Goal: Task Accomplishment & Management: Use online tool/utility

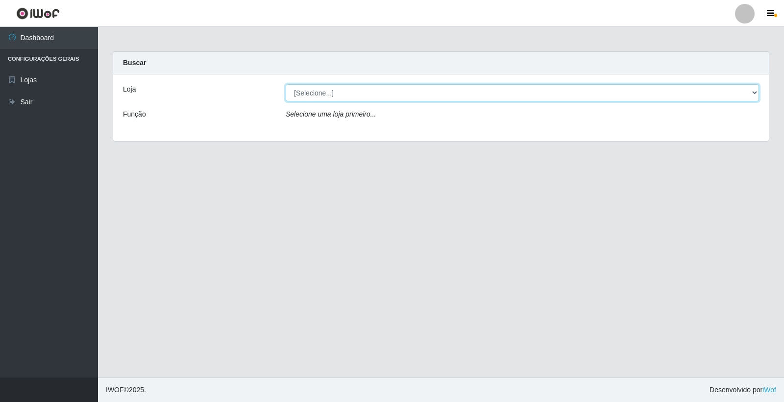
click at [752, 91] on select "[Selecione...] O Filezão - Centenário" at bounding box center [522, 92] width 473 height 17
select select "203"
click at [286, 84] on select "[Selecione...] O Filezão - Centenário" at bounding box center [522, 92] width 473 height 17
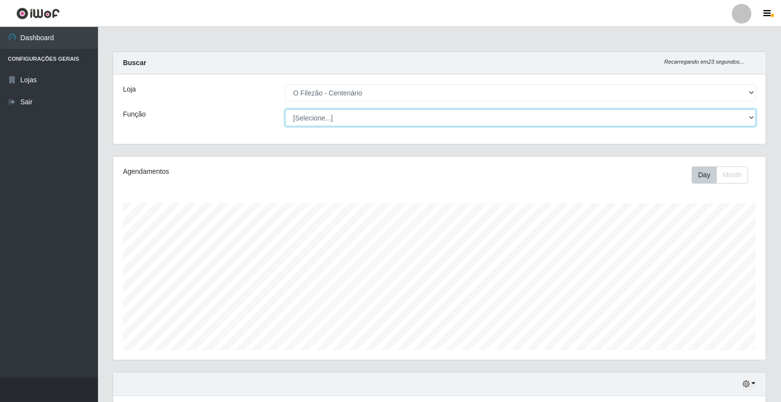
click at [751, 118] on select "[Selecione...] Auxiliar de Estacionamento Auxiliar de Estacionamento + Auxiliar…" at bounding box center [520, 117] width 471 height 17
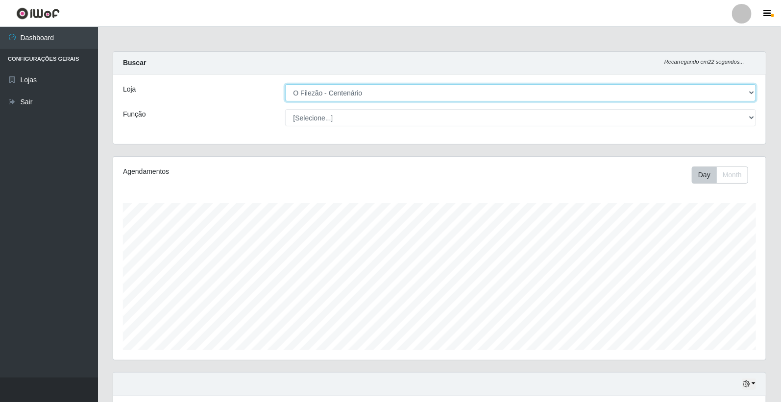
click at [751, 92] on select "[Selecione...] O Filezão - Centenário" at bounding box center [520, 92] width 471 height 17
click at [285, 84] on select "[Selecione...] O Filezão - Centenário" at bounding box center [520, 92] width 471 height 17
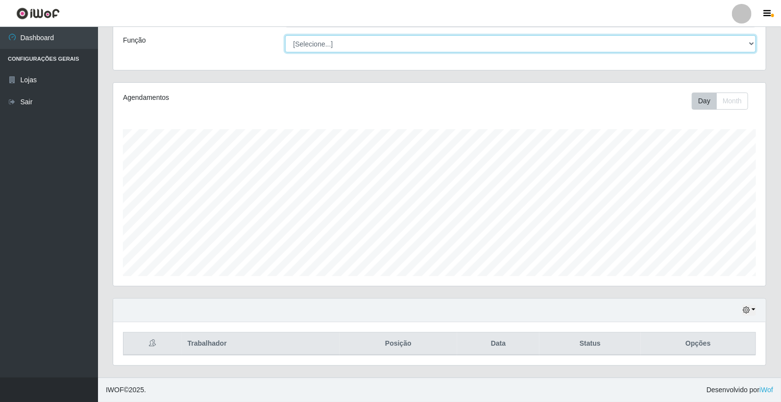
click at [751, 43] on select "[Selecione...] Auxiliar de Estacionamento Auxiliar de Estacionamento + Auxiliar…" at bounding box center [520, 43] width 471 height 17
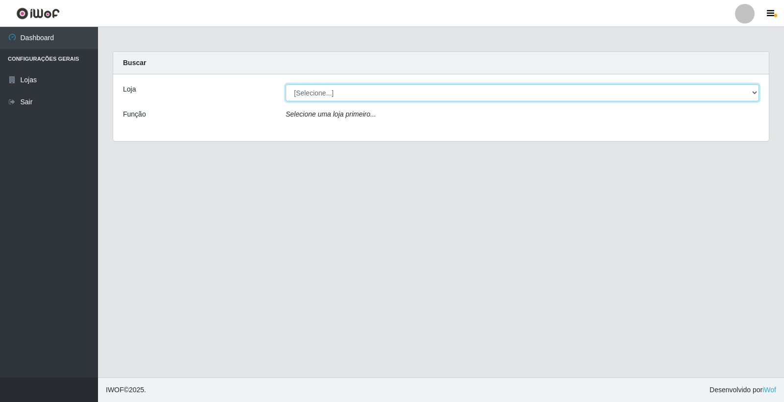
click at [752, 94] on select "[Selecione...] O Filezão - Centenário" at bounding box center [522, 92] width 473 height 17
select select "203"
click at [286, 84] on select "[Selecione...] O Filezão - Centenário" at bounding box center [522, 92] width 473 height 17
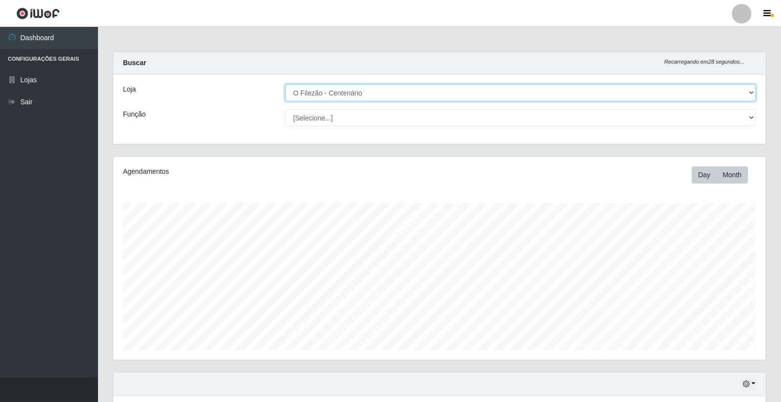
scroll to position [74, 0]
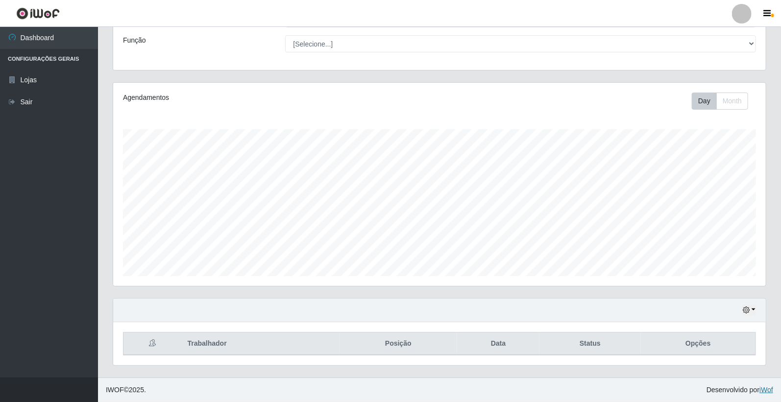
click at [767, 393] on link "iWof" at bounding box center [766, 390] width 14 height 8
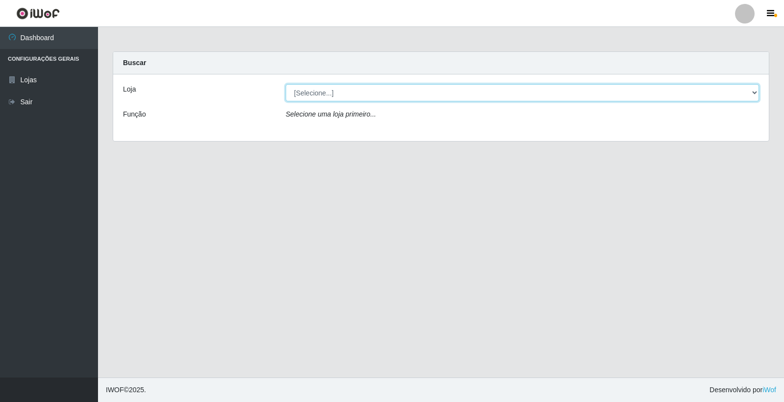
click at [751, 92] on select "[Selecione...] O Filezão - Centenário" at bounding box center [522, 92] width 473 height 17
select select "203"
click at [286, 84] on select "[Selecione...] O Filezão - Centenário" at bounding box center [522, 92] width 473 height 17
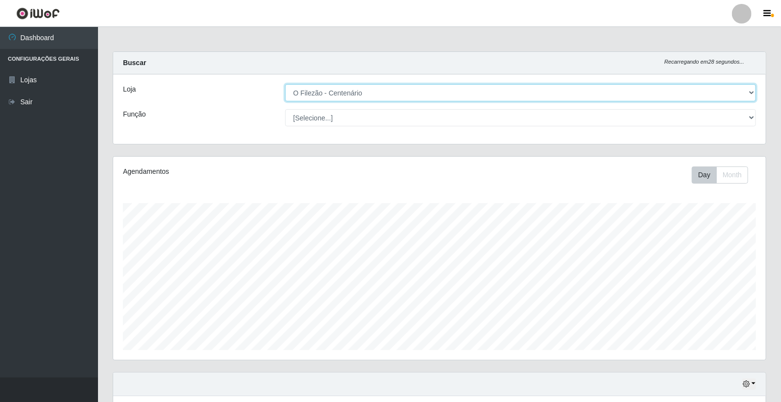
scroll to position [74, 0]
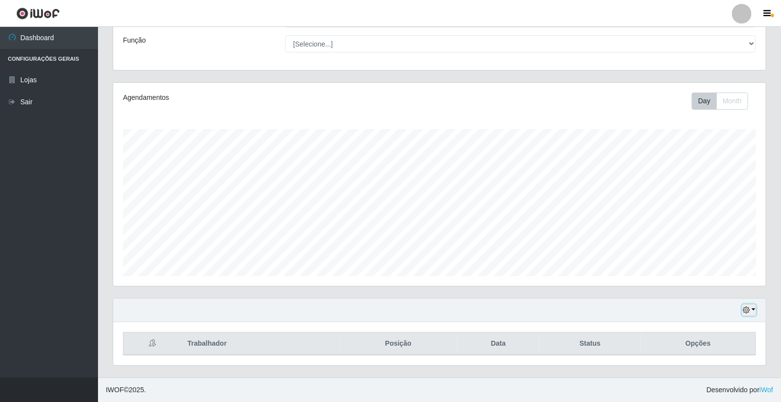
click at [752, 309] on button "button" at bounding box center [749, 310] width 14 height 11
click at [713, 234] on button "1 dia" at bounding box center [715, 232] width 77 height 21
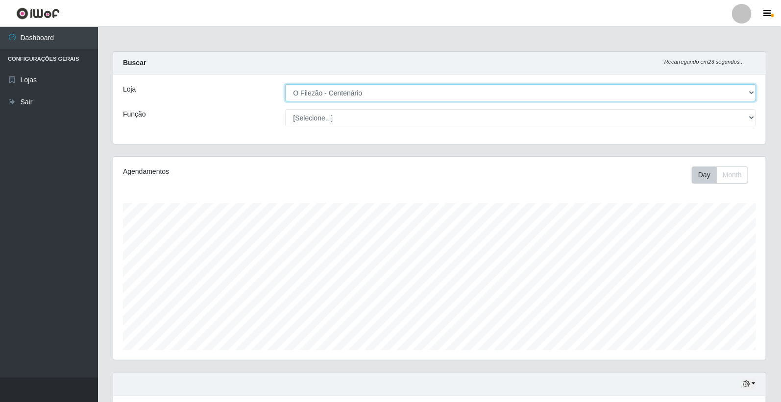
click at [750, 94] on select "[Selecione...] O Filezão - Centenário" at bounding box center [520, 92] width 471 height 17
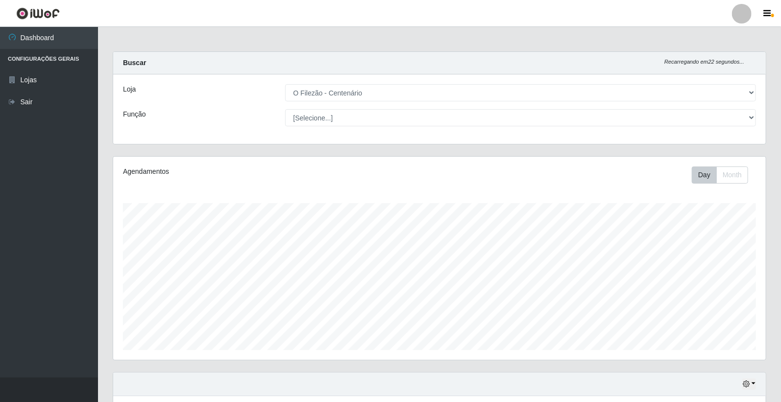
click at [764, 95] on div "Loja [Selecione...] O Filezão - Centenário Função [Selecione...] Auxiliar de Es…" at bounding box center [439, 109] width 652 height 70
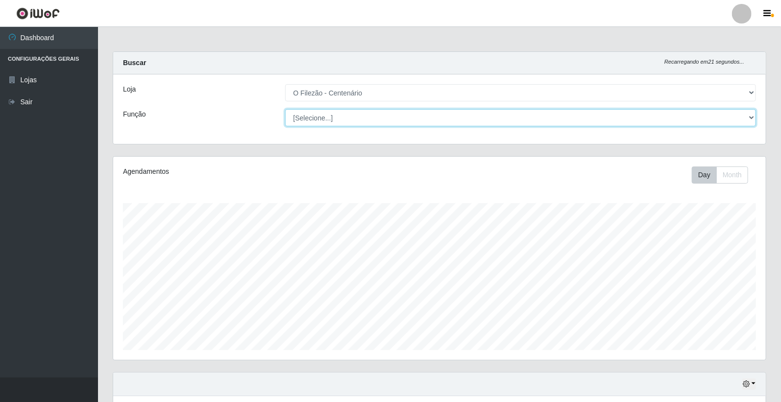
click at [747, 118] on select "[Selecione...] Auxiliar de Estacionamento Auxiliar de Estacionamento + Auxiliar…" at bounding box center [520, 117] width 471 height 17
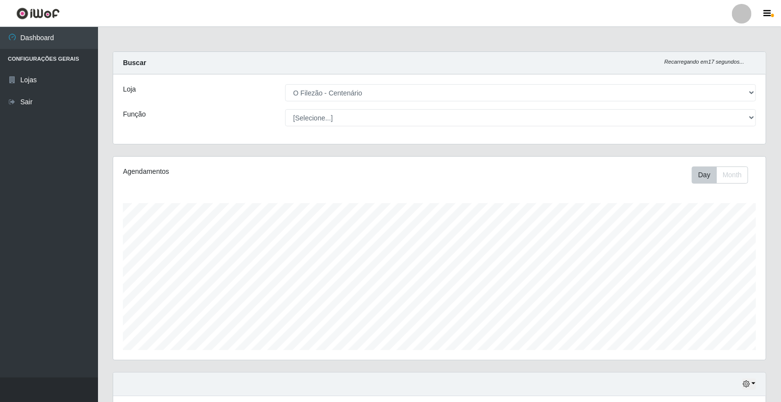
click at [607, 64] on div "Buscar Recarregando em 17 segundos..." at bounding box center [439, 63] width 652 height 23
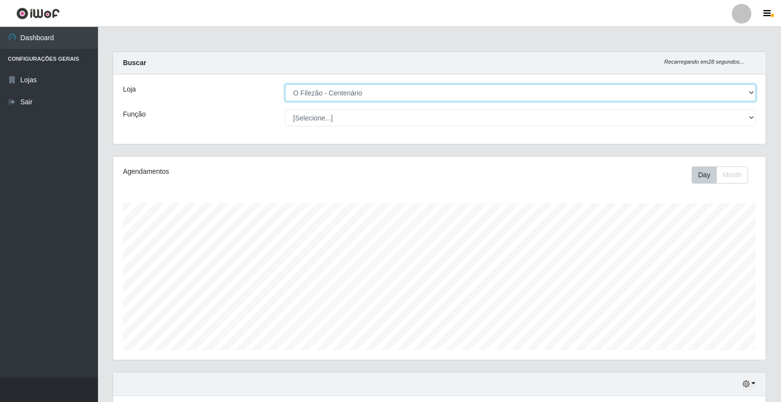
click at [748, 89] on select "[Selecione...] O Filezão - Centenário" at bounding box center [520, 92] width 471 height 17
click at [285, 84] on select "[Selecione...] O Filezão - Centenário" at bounding box center [520, 92] width 471 height 17
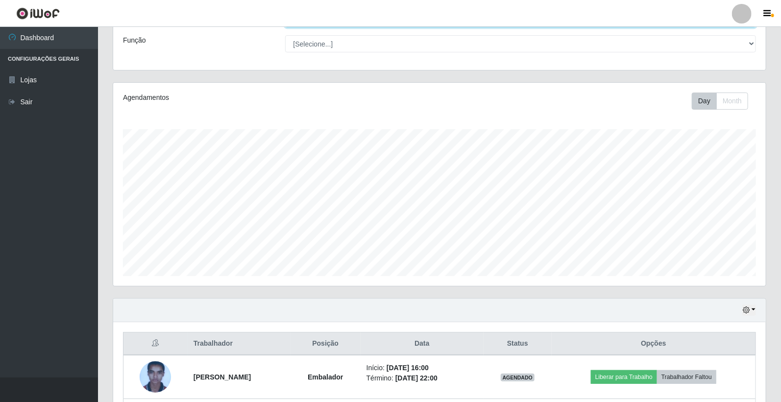
scroll to position [162, 0]
